Goal: Transaction & Acquisition: Purchase product/service

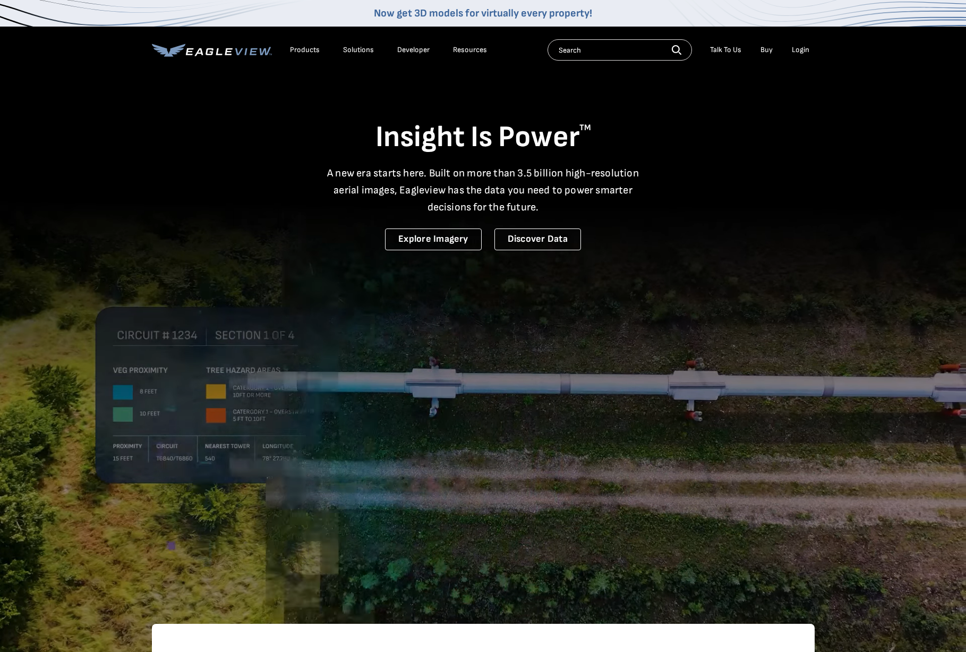
click at [811, 57] on li "Login" at bounding box center [800, 50] width 28 height 16
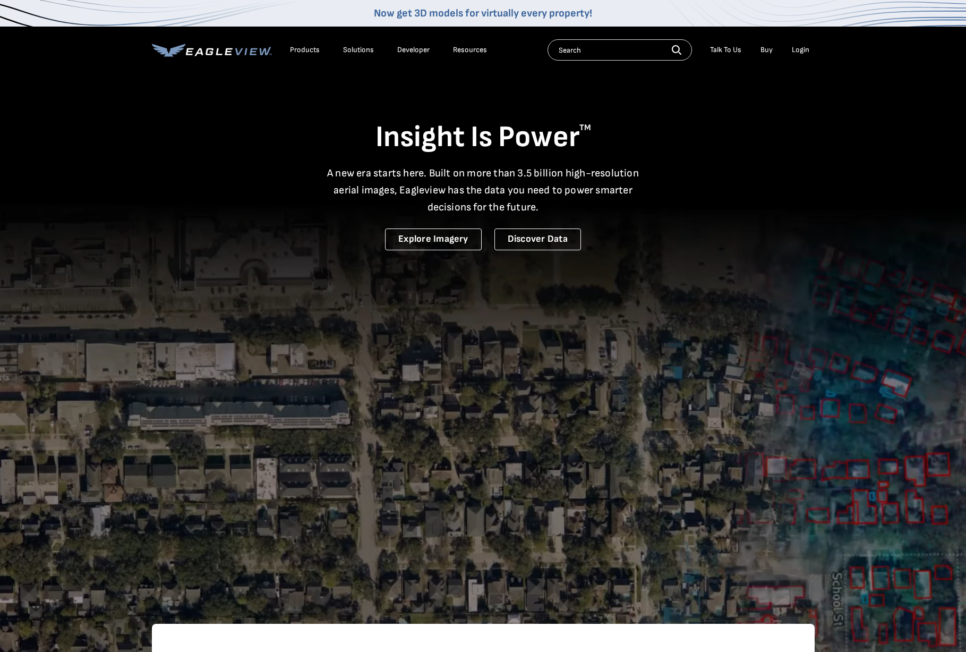
click at [807, 53] on div "Login" at bounding box center [801, 50] width 18 height 10
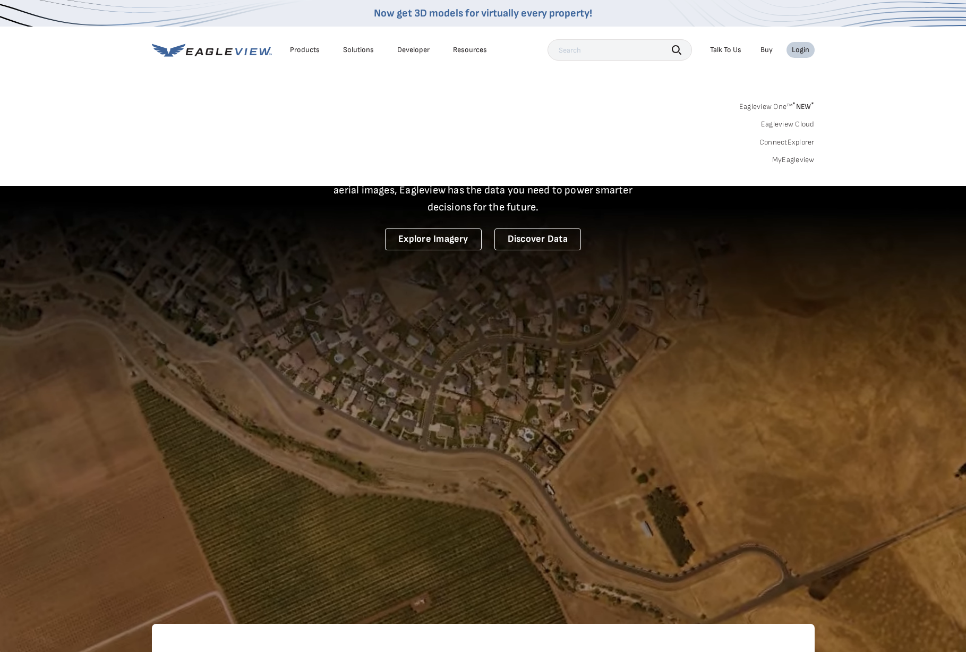
click at [807, 53] on div "Login" at bounding box center [801, 50] width 18 height 10
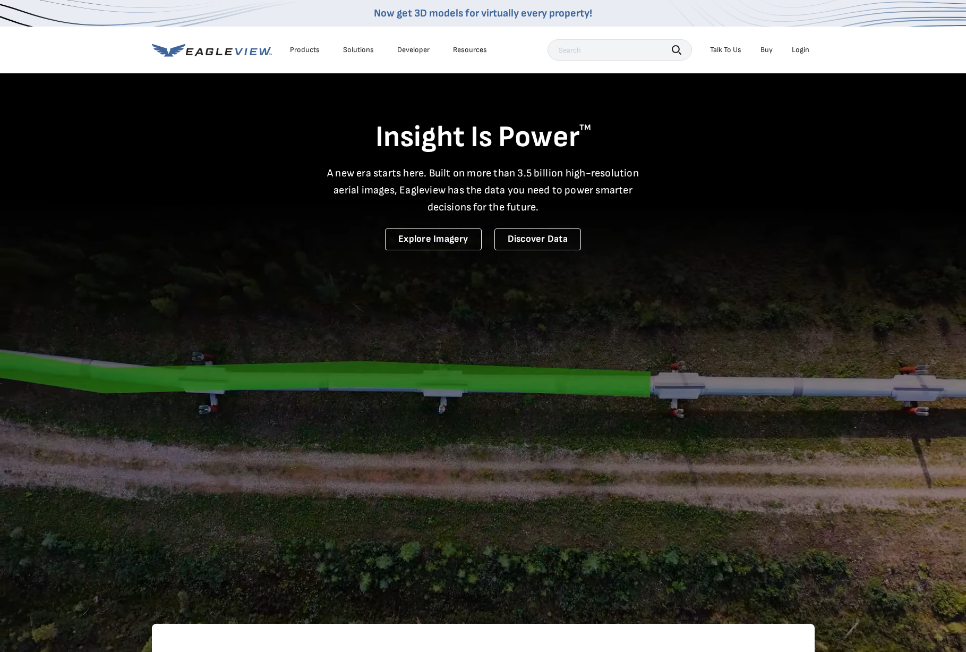
click at [801, 52] on div "Login" at bounding box center [801, 50] width 18 height 10
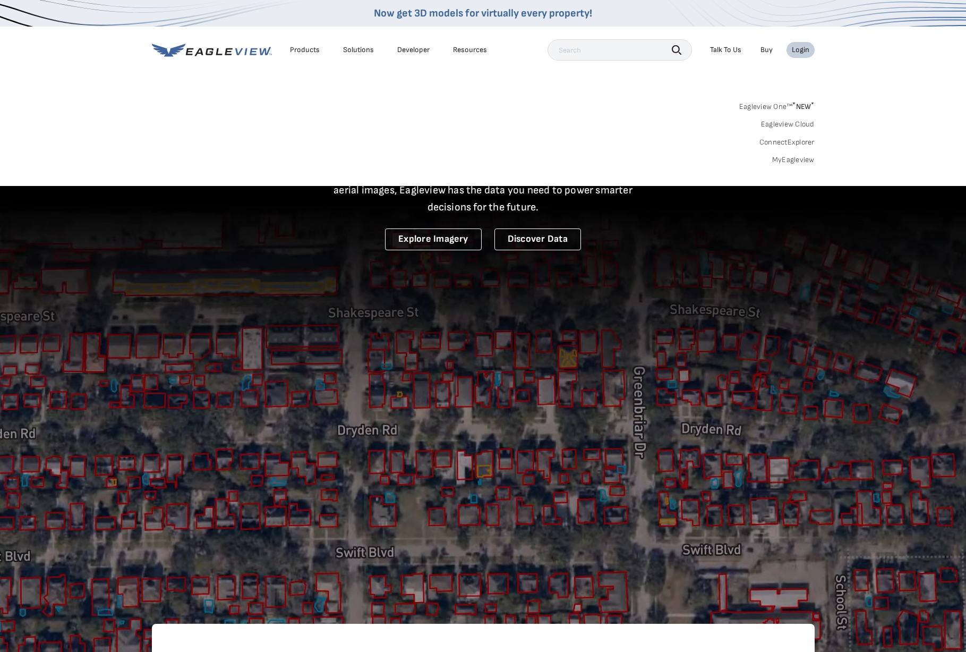
click at [800, 161] on link "MyEagleview" at bounding box center [793, 160] width 42 height 10
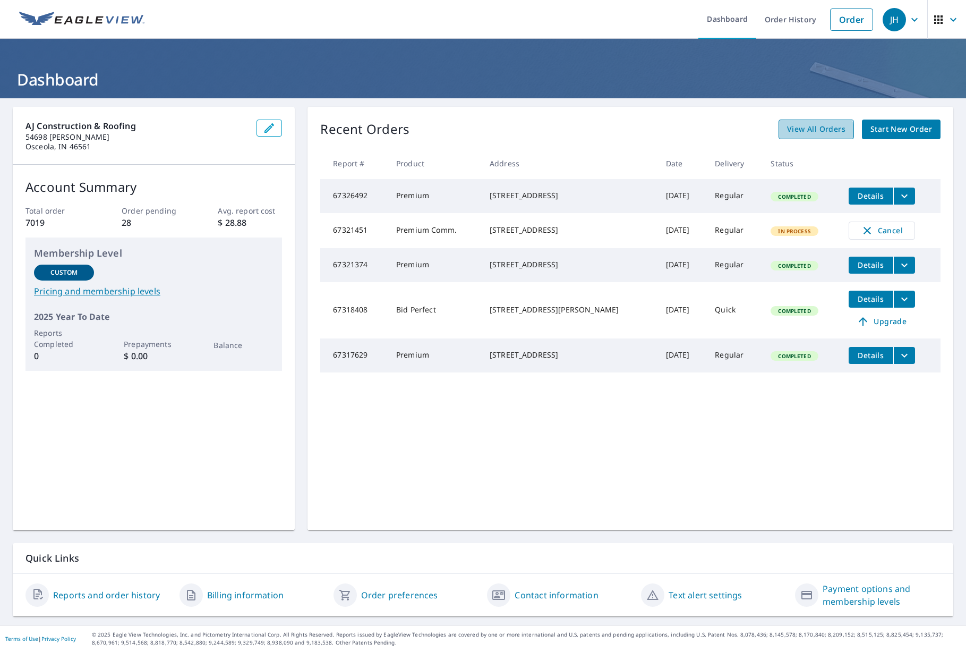
click at [798, 136] on link "View All Orders" at bounding box center [815, 129] width 75 height 20
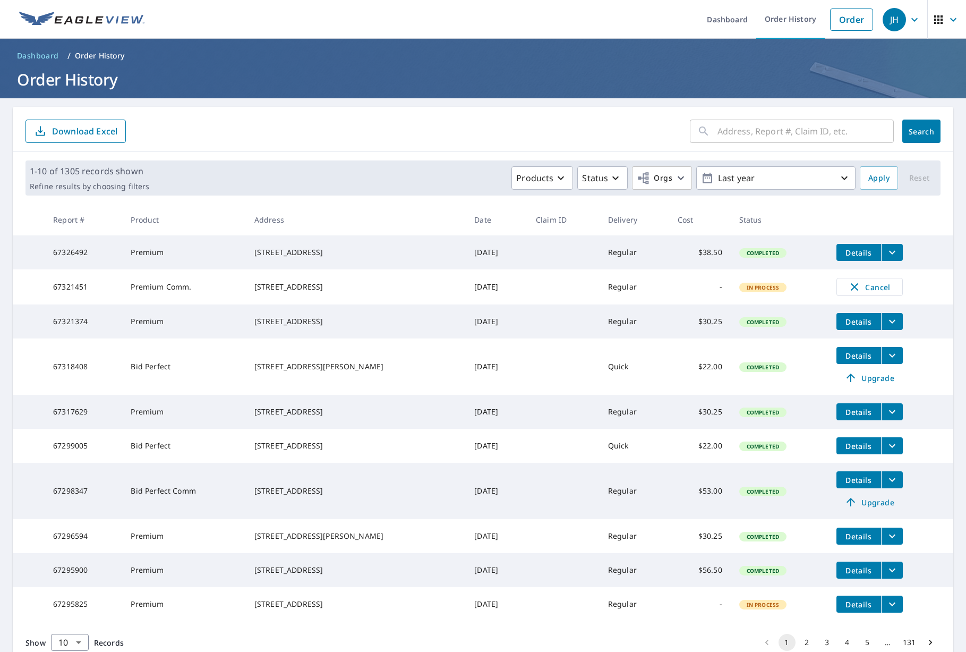
click at [880, 508] on span "Upgrade" at bounding box center [870, 501] width 54 height 13
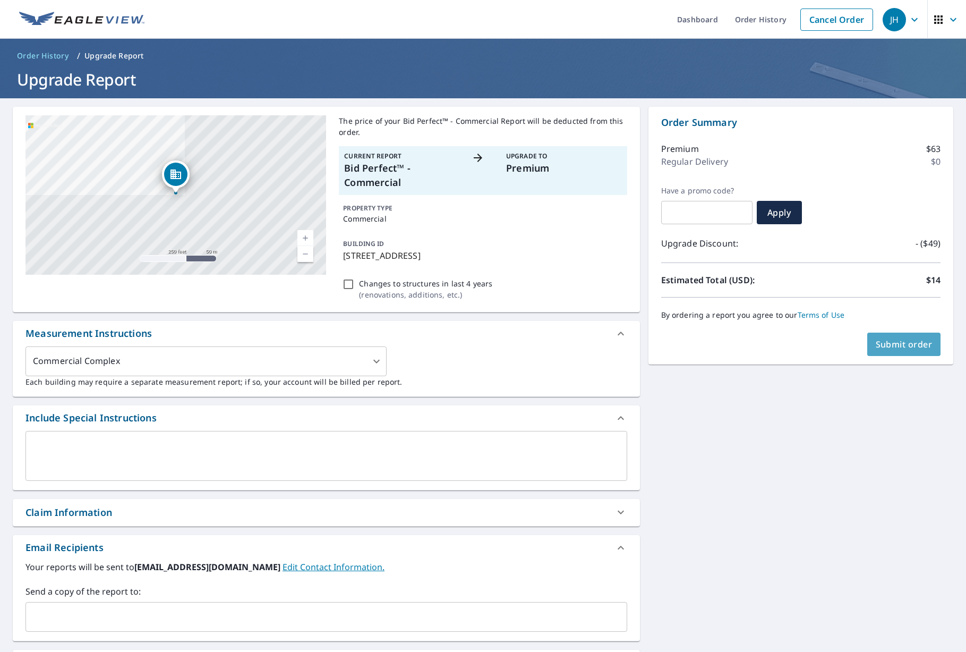
click at [911, 350] on button "Submit order" at bounding box center [904, 343] width 74 height 23
